Goal: Task Accomplishment & Management: Use online tool/utility

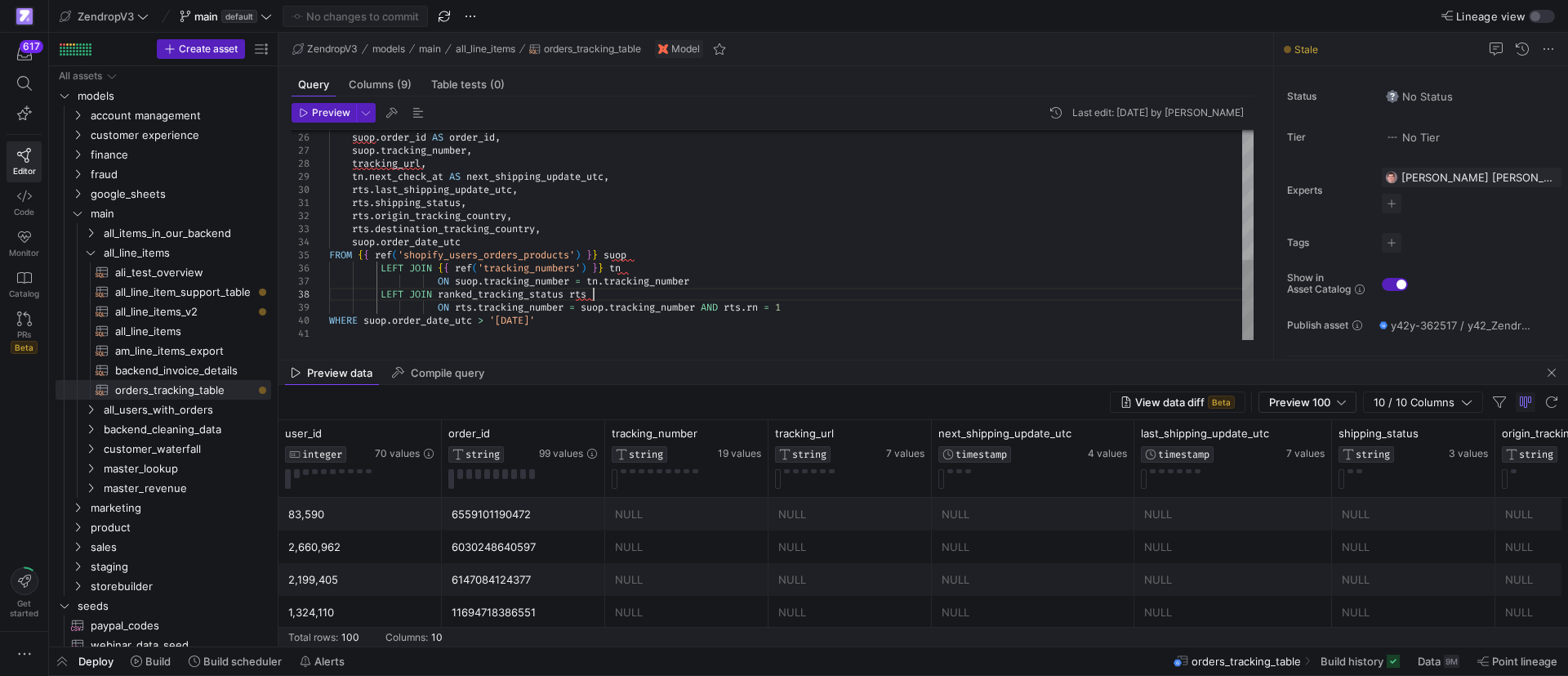
scroll to position [118, 287]
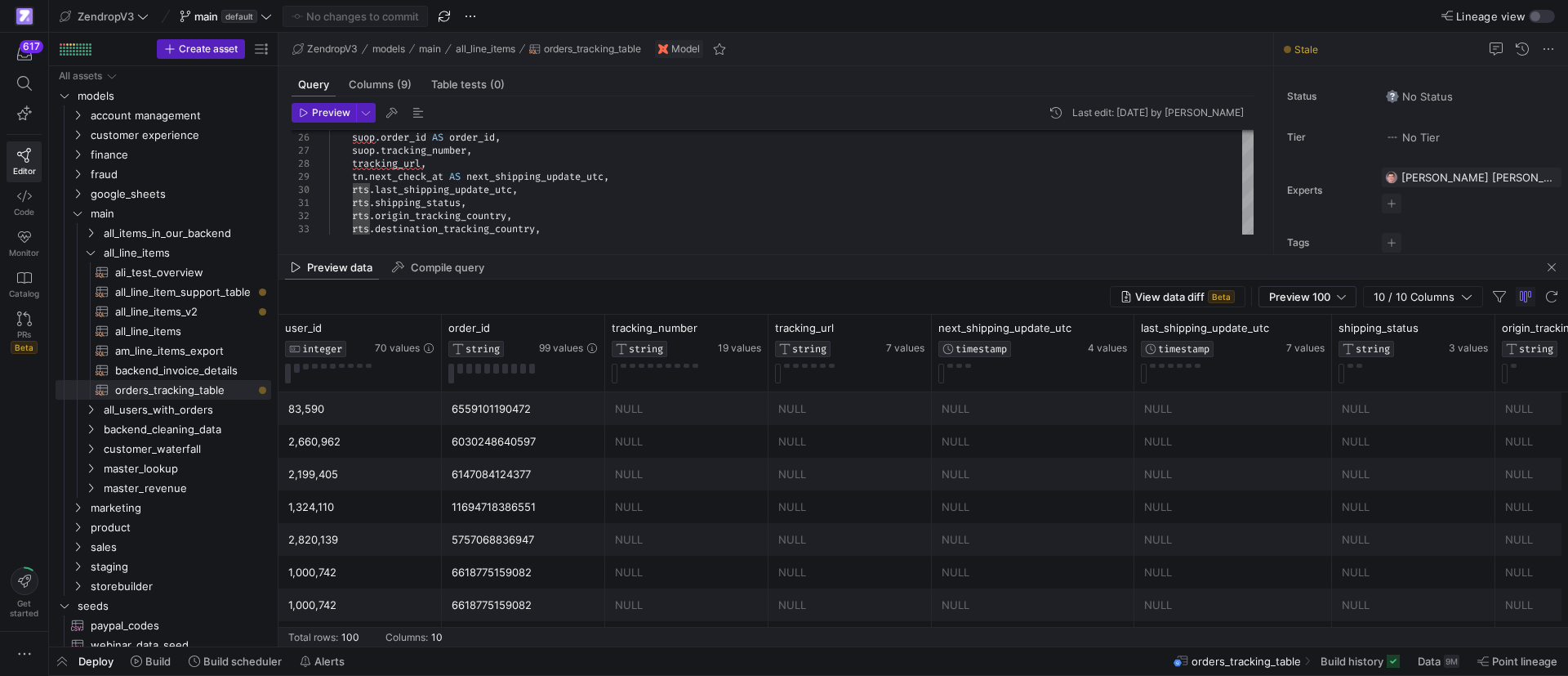
drag, startPoint x: 519, startPoint y: 358, endPoint x: 518, endPoint y: 253, distance: 105.0
drag, startPoint x: 592, startPoint y: 240, endPoint x: 600, endPoint y: 239, distance: 8.1
click at [592, 240] on div "Preview Last edit: [DATE] by [PERSON_NAME] 25 26 27 28 29 30 31 32 33 suop . us…" at bounding box center [772, 169] width 988 height 145
click at [1364, 656] on span "Build history" at bounding box center [1352, 661] width 63 height 13
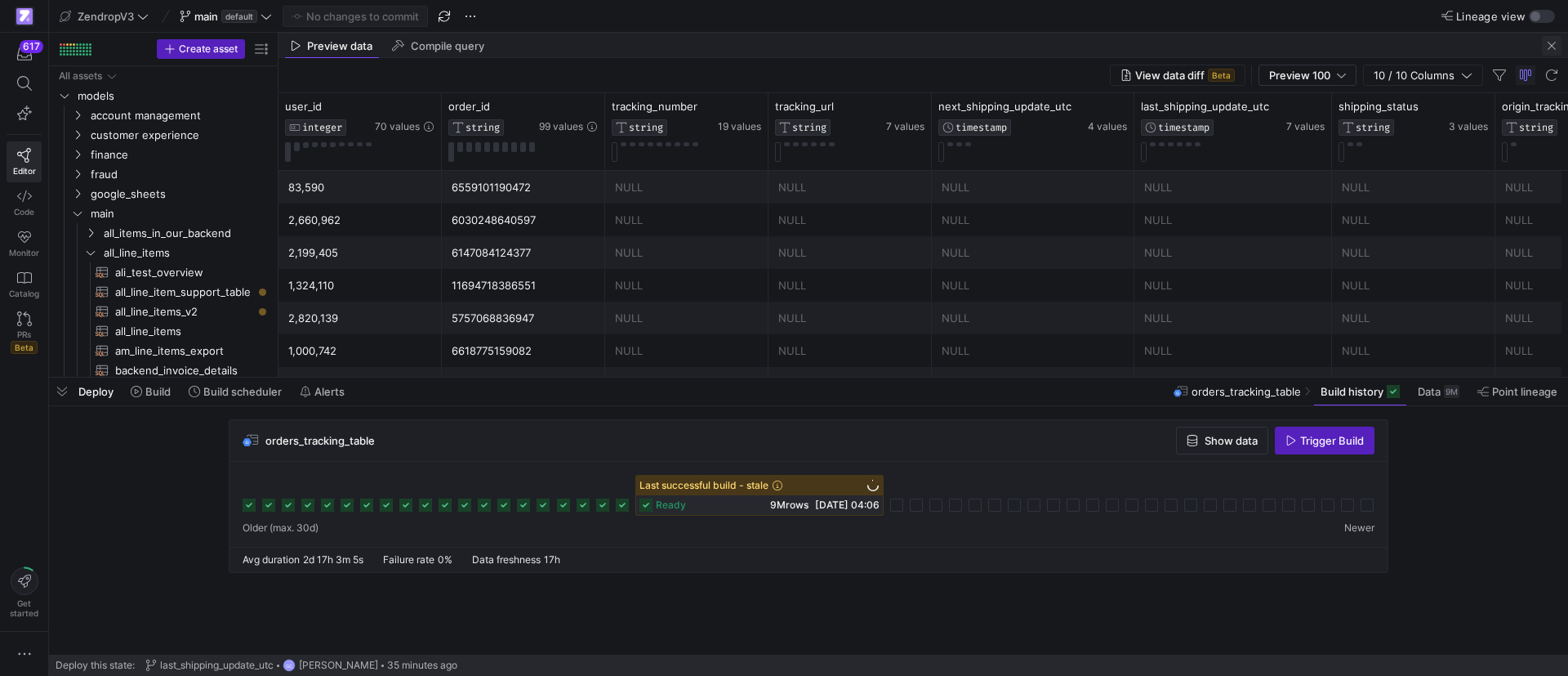
click at [1549, 43] on span "button" at bounding box center [1552, 46] width 20 height 20
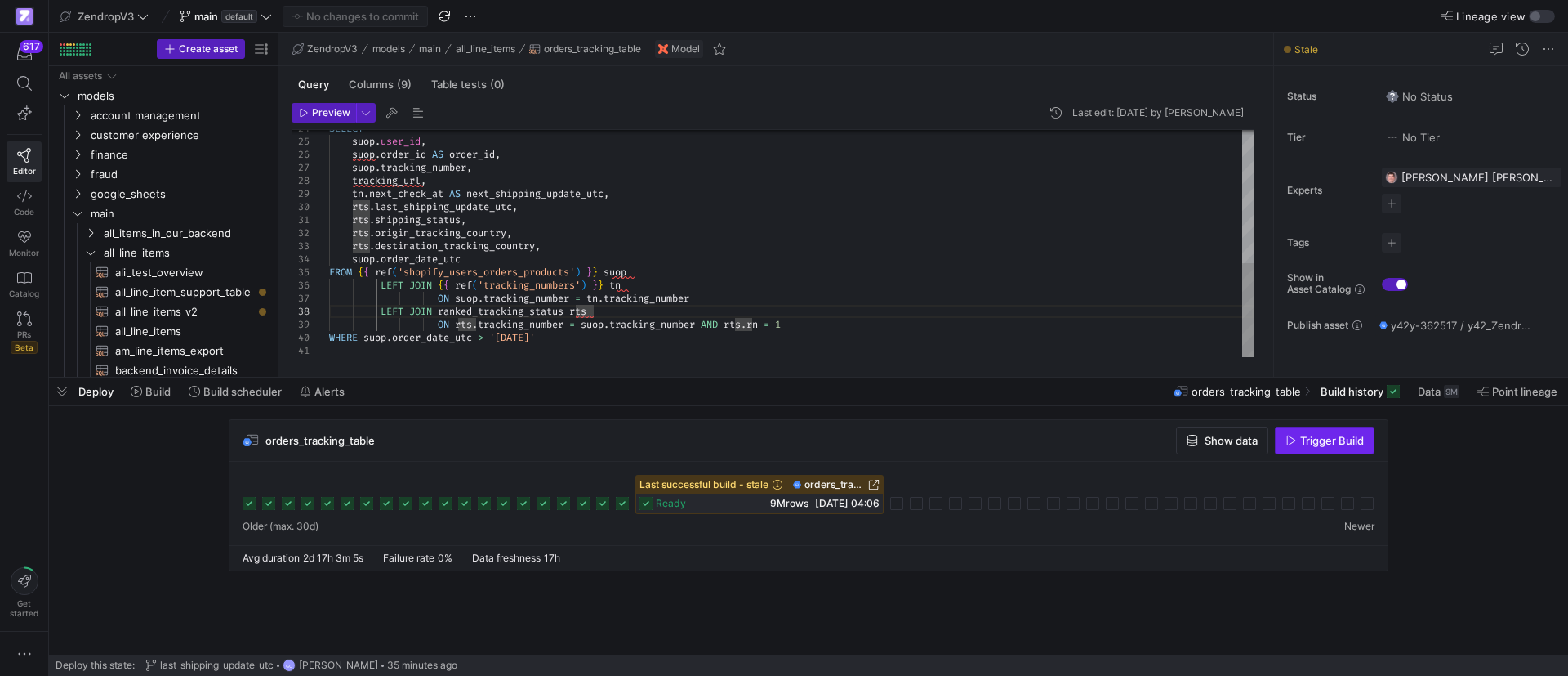
click at [1321, 446] on span "Trigger Build" at bounding box center [1332, 440] width 64 height 13
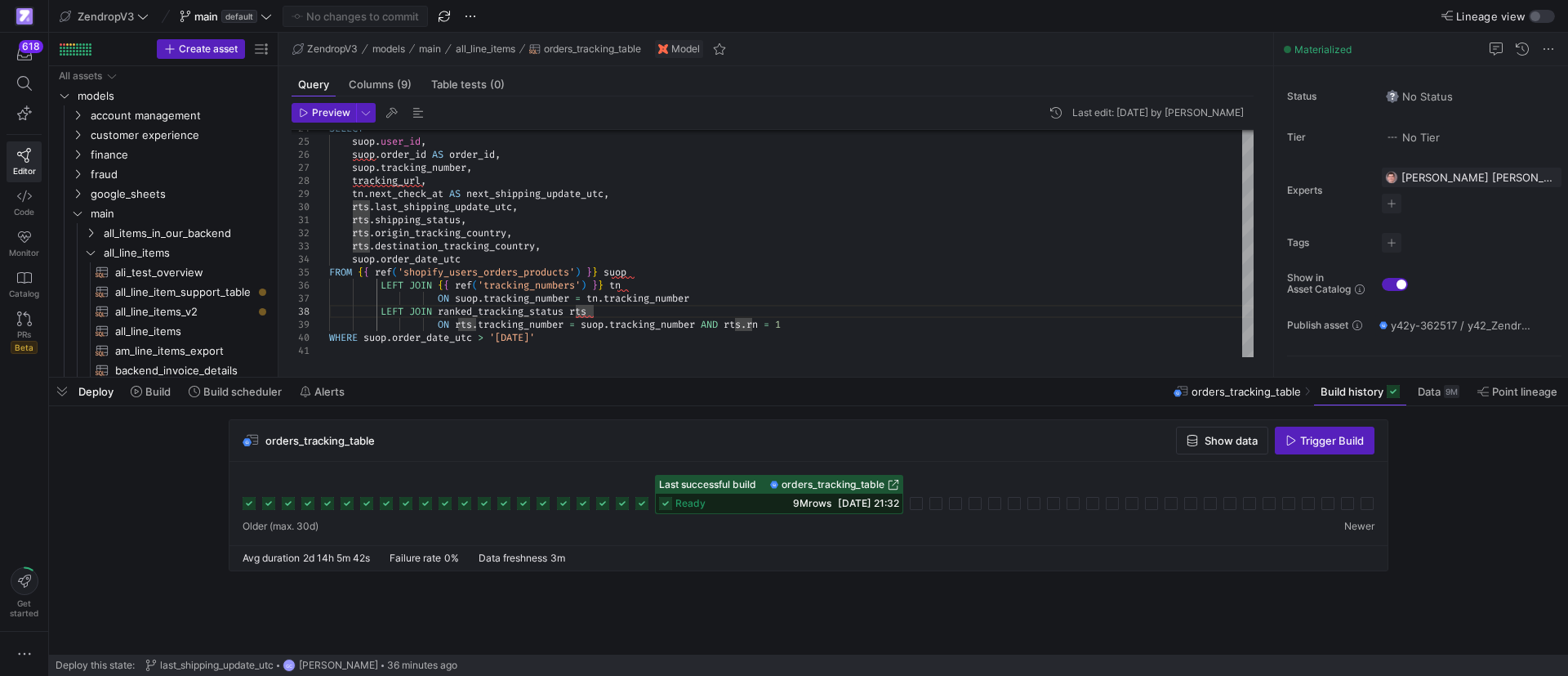
click at [130, 450] on div "orders_tracking_table Show data Trigger Build" at bounding box center [804, 499] width 1512 height 161
click at [66, 389] on span "button" at bounding box center [61, 390] width 26 height 28
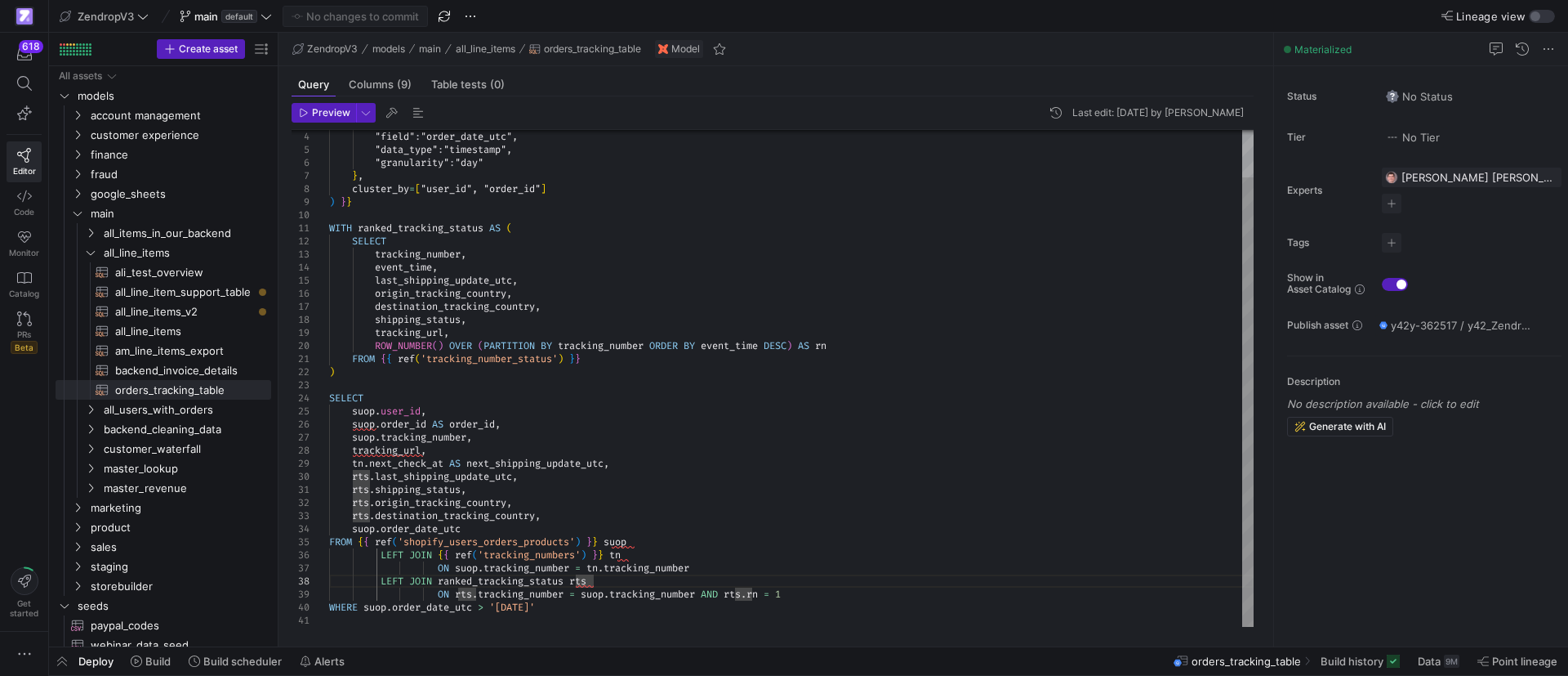
click at [502, 399] on div "suop . user_id , suop . order_id AS order_id , suop . tracking_number , trackin…" at bounding box center [791, 351] width 924 height 549
type textarea "rts.shipping_status, rts.origin_tracking_country, rts.destination_tracking_coun…"
click at [583, 609] on div "suop . user_id , suop . order_id AS order_id , suop . tracking_number , trackin…" at bounding box center [791, 351] width 924 height 549
click at [605, 611] on div "suop . user_id , suop . order_id AS order_id , suop . tracking_number , trackin…" at bounding box center [791, 351] width 924 height 549
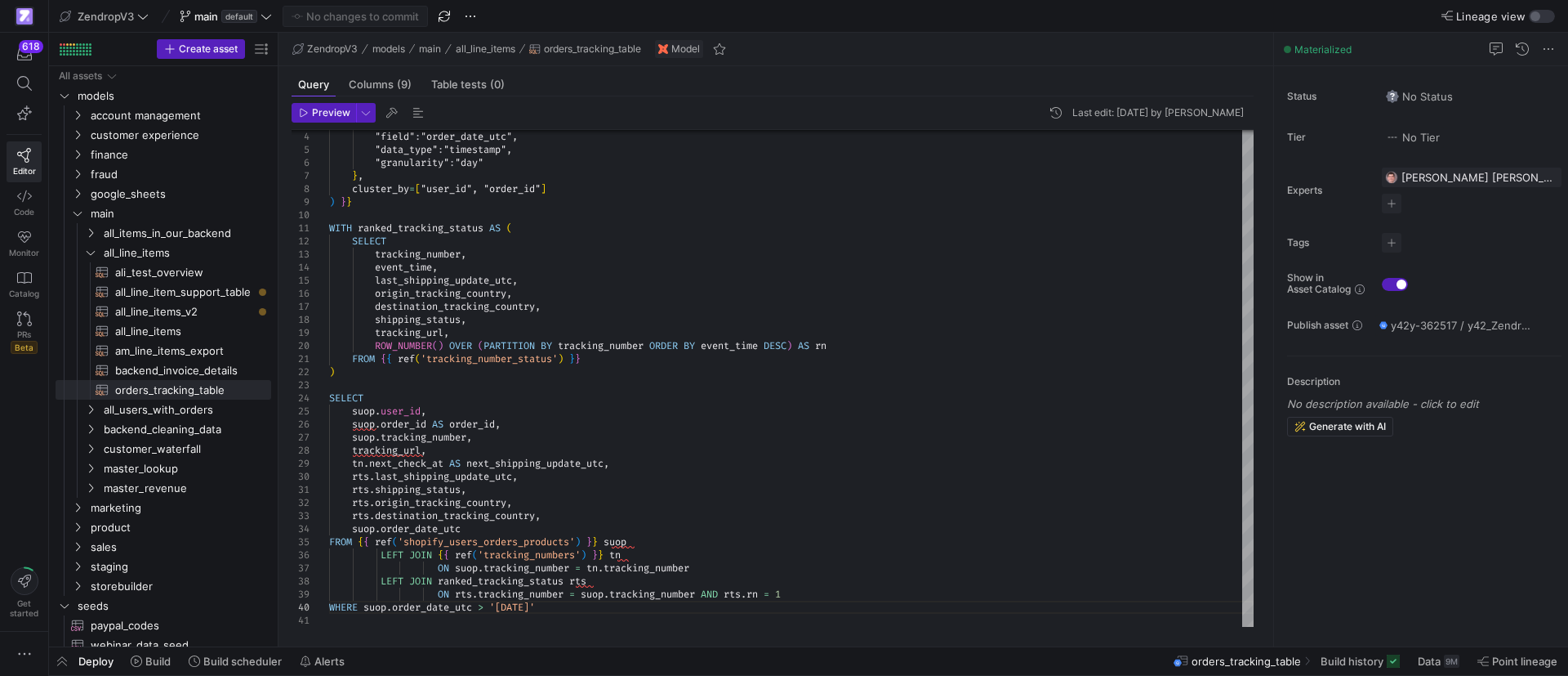
click at [574, 633] on div "Preview Last edit: [DATE] by [PERSON_NAME] 25 26 27 28 29 30 31 32 33 24 34 35 …" at bounding box center [772, 365] width 988 height 537
click at [615, 607] on div "suop . user_id , suop . order_id AS order_id , suop . tracking_number , trackin…" at bounding box center [791, 351] width 924 height 549
click at [1346, 665] on span "Build history" at bounding box center [1352, 661] width 63 height 13
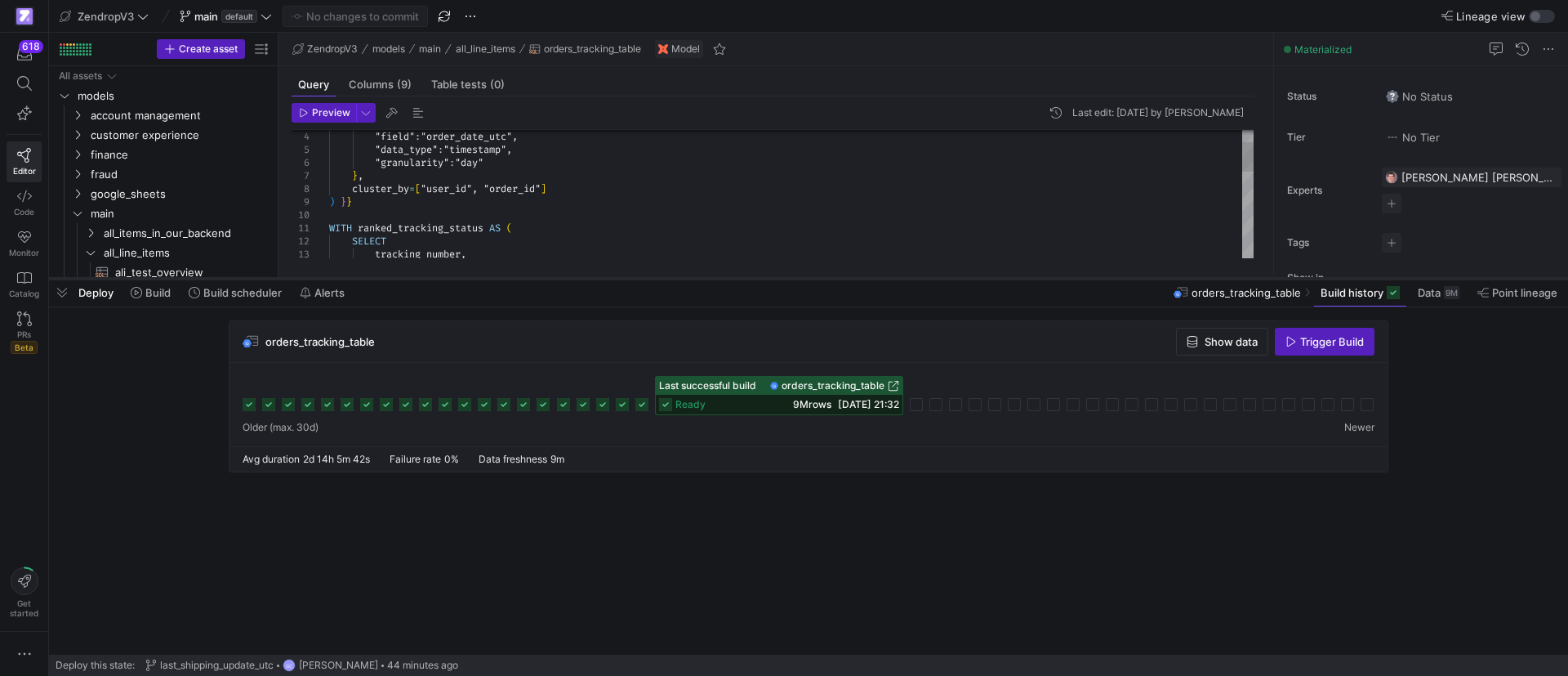
drag, startPoint x: 937, startPoint y: 376, endPoint x: 943, endPoint y: 277, distance: 99.2
click at [943, 277] on div at bounding box center [808, 278] width 1519 height 6
